Goal: Task Accomplishment & Management: Manage account settings

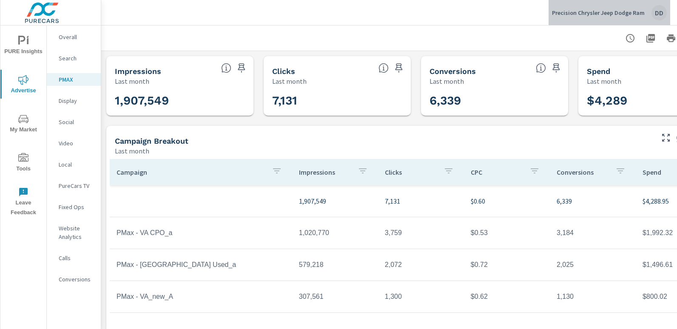
click at [658, 18] on div "DD" at bounding box center [658, 12] width 15 height 15
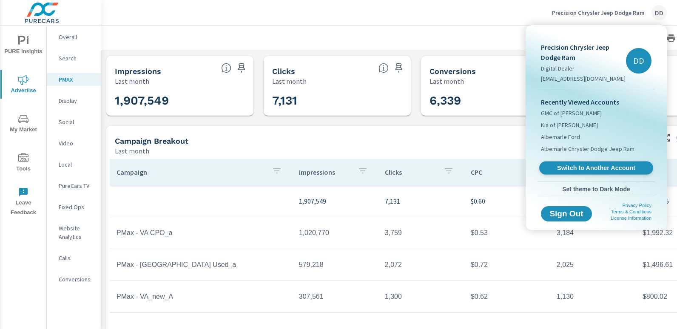
click at [576, 164] on span "Switch to Another Account" at bounding box center [596, 168] width 104 height 8
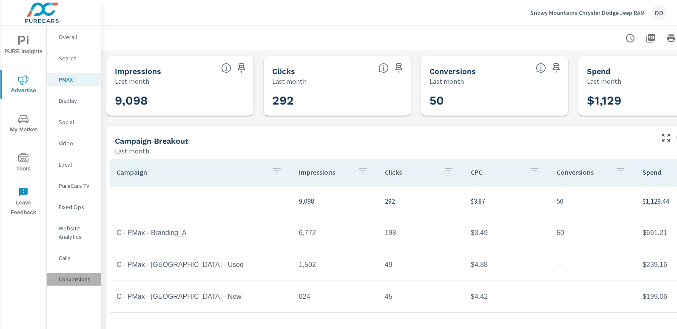
click at [78, 274] on div "Conversions" at bounding box center [74, 279] width 54 height 13
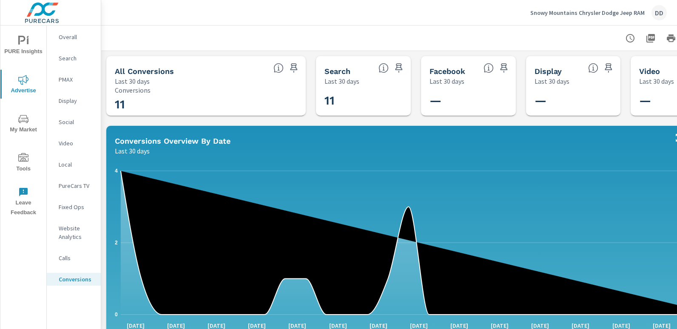
scroll to position [0, 60]
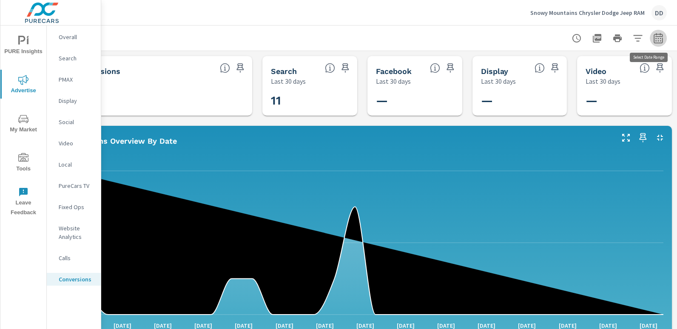
click at [653, 43] on icon "button" at bounding box center [658, 38] width 10 height 10
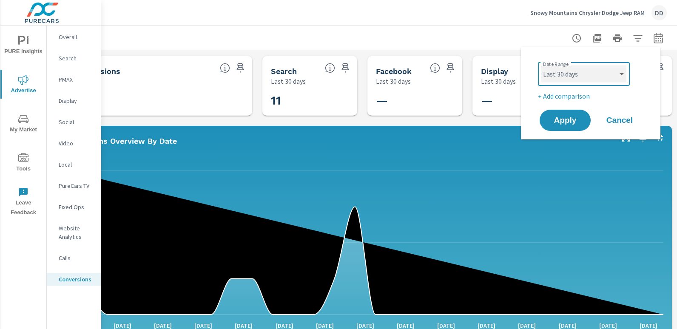
click at [584, 79] on select "Custom Yesterday Last week Last 7 days Last 14 days Last 30 days Last 45 days L…" at bounding box center [583, 73] width 85 height 17
click at [541, 65] on select "Custom Yesterday Last week Last 7 days Last 14 days Last 30 days Last 45 days L…" at bounding box center [583, 73] width 85 height 17
select select "Last month"
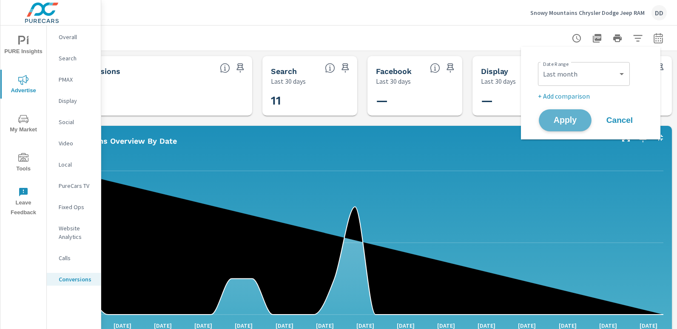
click at [572, 125] on span "Apply" at bounding box center [565, 120] width 35 height 8
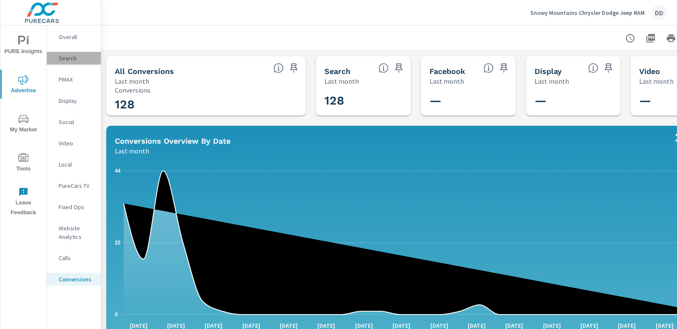
click at [74, 55] on p "Search" at bounding box center [76, 58] width 35 height 9
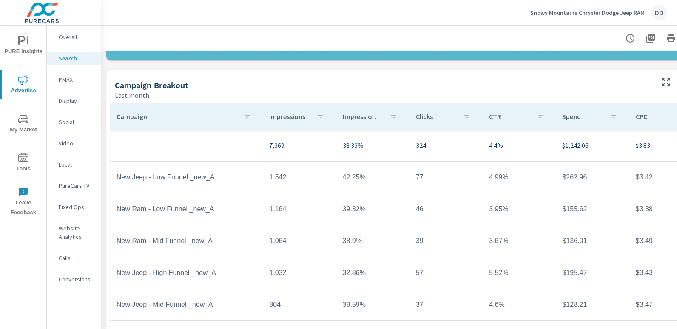
scroll to position [635, 0]
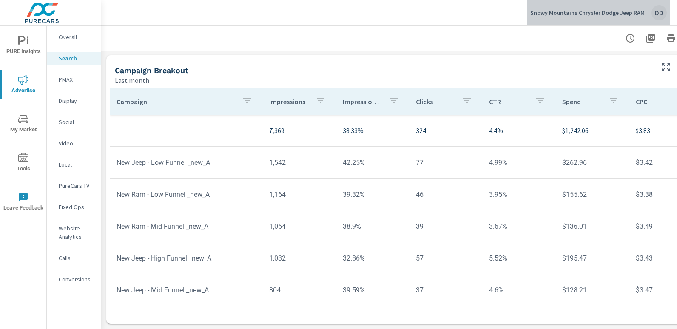
click at [658, 11] on div "DD" at bounding box center [658, 12] width 15 height 15
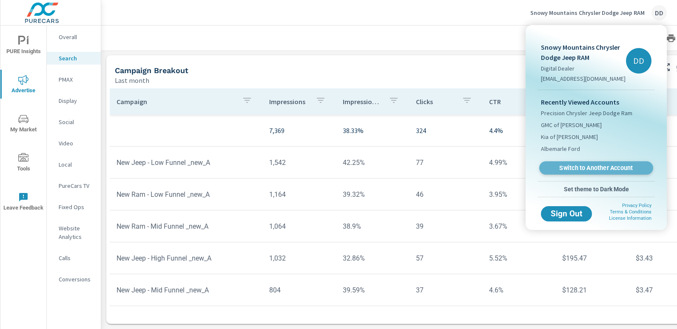
click at [571, 162] on link "Switch to Another Account" at bounding box center [596, 168] width 114 height 13
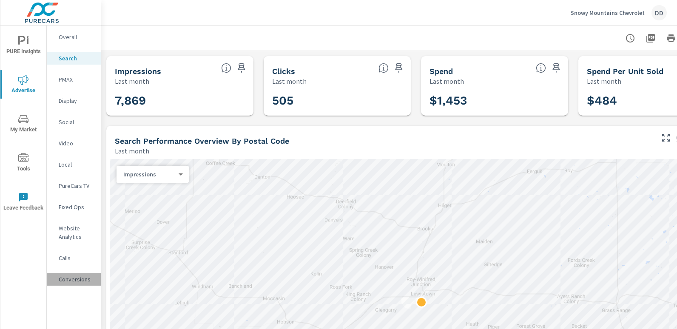
click at [82, 280] on p "Conversions" at bounding box center [76, 279] width 35 height 9
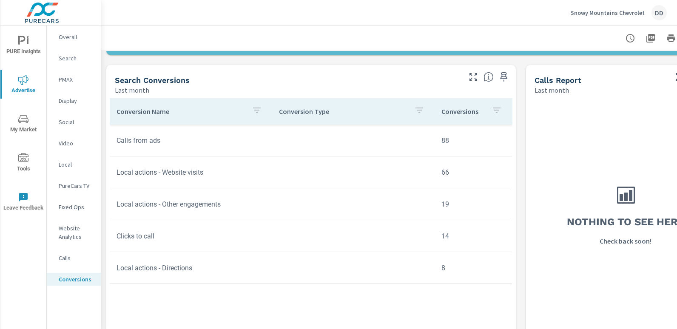
scroll to position [338, 0]
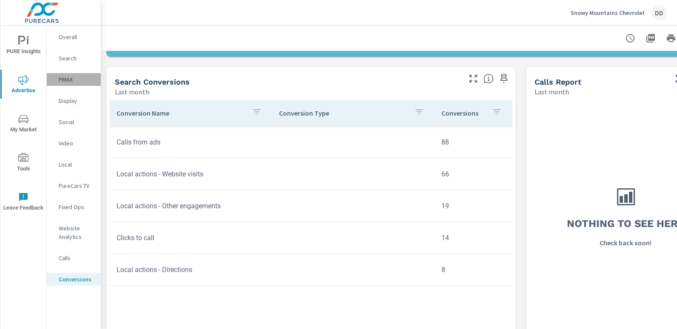
click at [81, 77] on p "PMAX" at bounding box center [76, 79] width 35 height 9
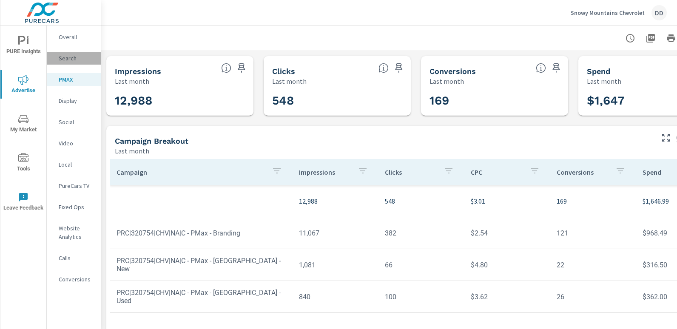
click at [82, 55] on p "Search" at bounding box center [76, 58] width 35 height 9
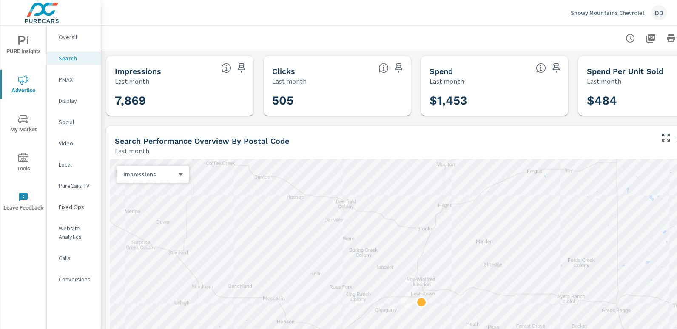
scroll to position [635, 0]
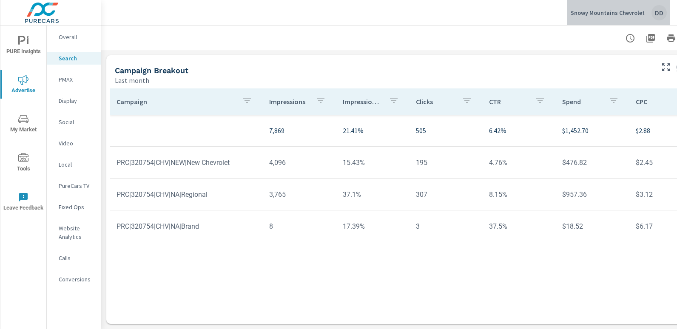
click at [664, 17] on div "DD" at bounding box center [658, 12] width 15 height 15
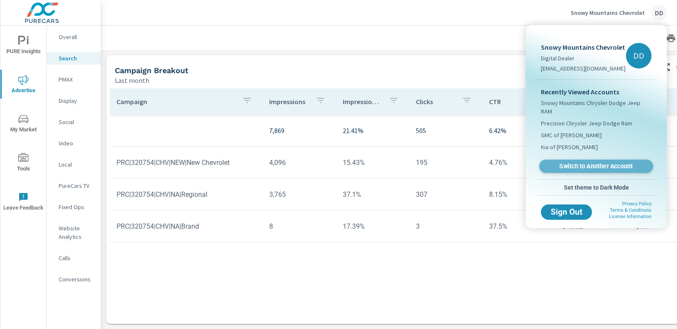
click at [581, 162] on span "Switch to Another Account" at bounding box center [596, 166] width 104 height 8
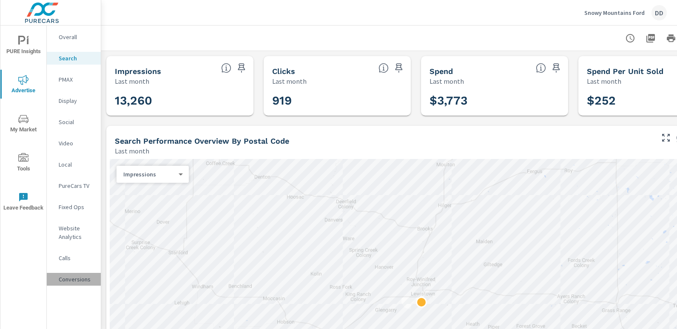
click at [81, 275] on p "Conversions" at bounding box center [76, 279] width 35 height 9
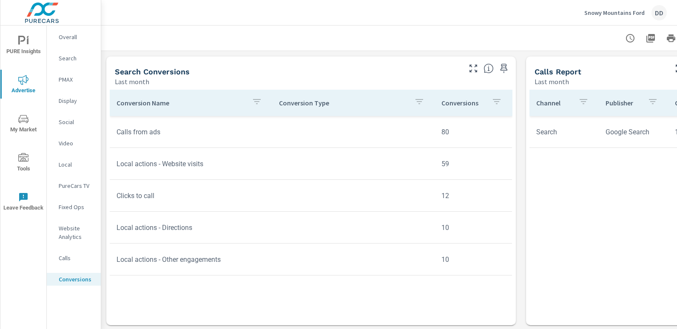
scroll to position [0, 72]
click at [82, 54] on p "Search" at bounding box center [76, 58] width 35 height 9
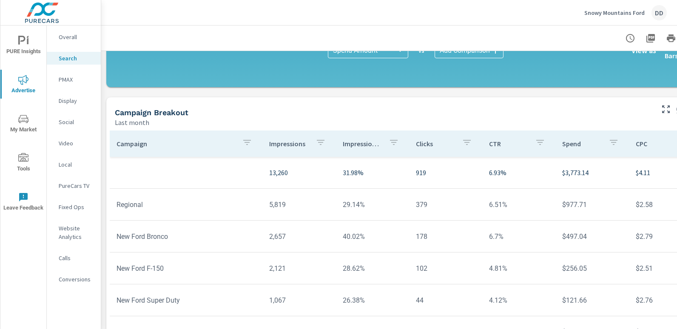
scroll to position [591, 0]
